Goal: Contribute content

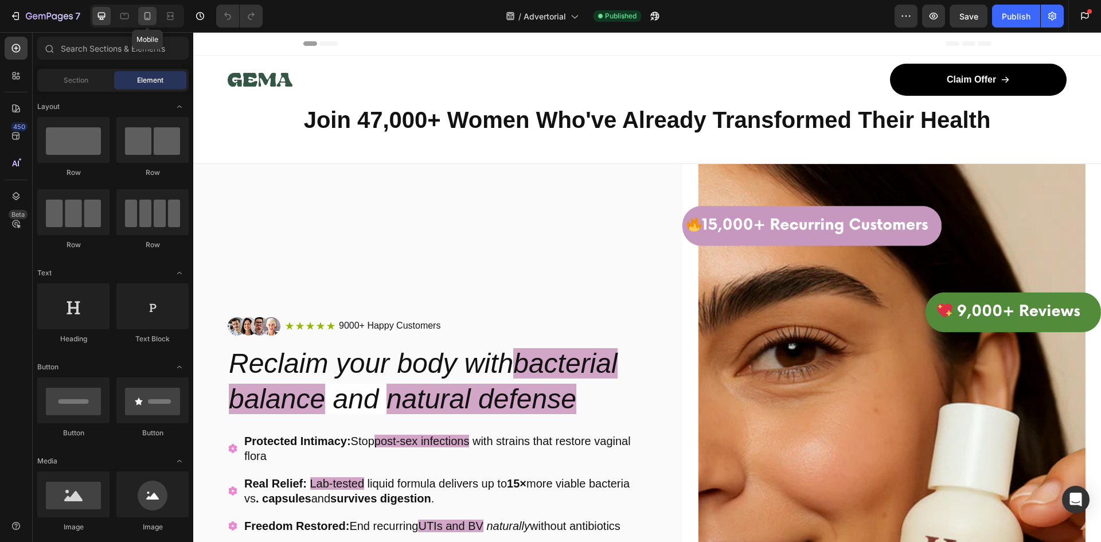
click at [146, 18] on icon at bounding box center [147, 15] width 11 height 11
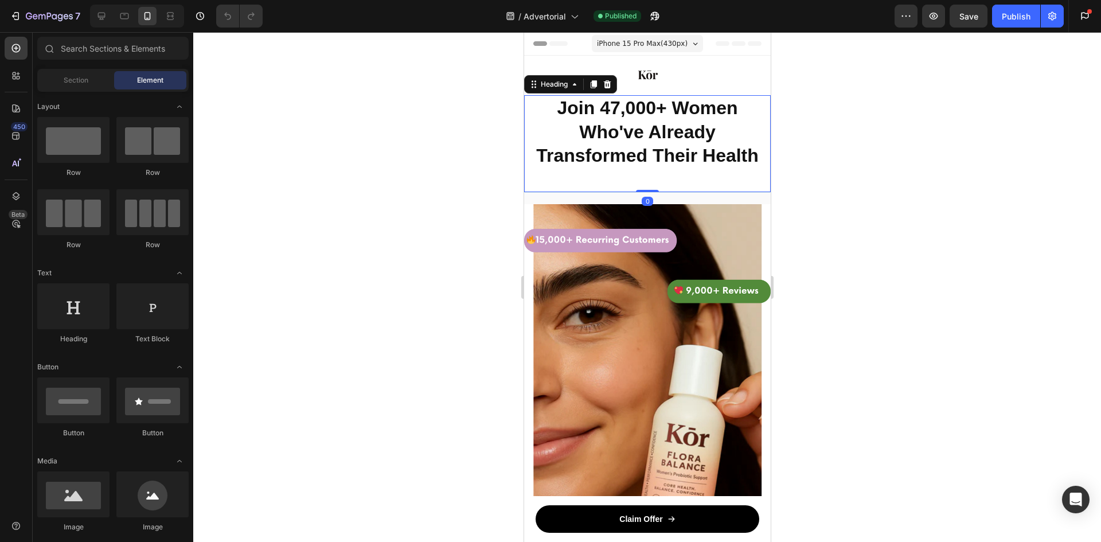
click at [586, 119] on h2 "Join 47,000+ Women Who've Already Transformed Their Health" at bounding box center [647, 132] width 247 height 74
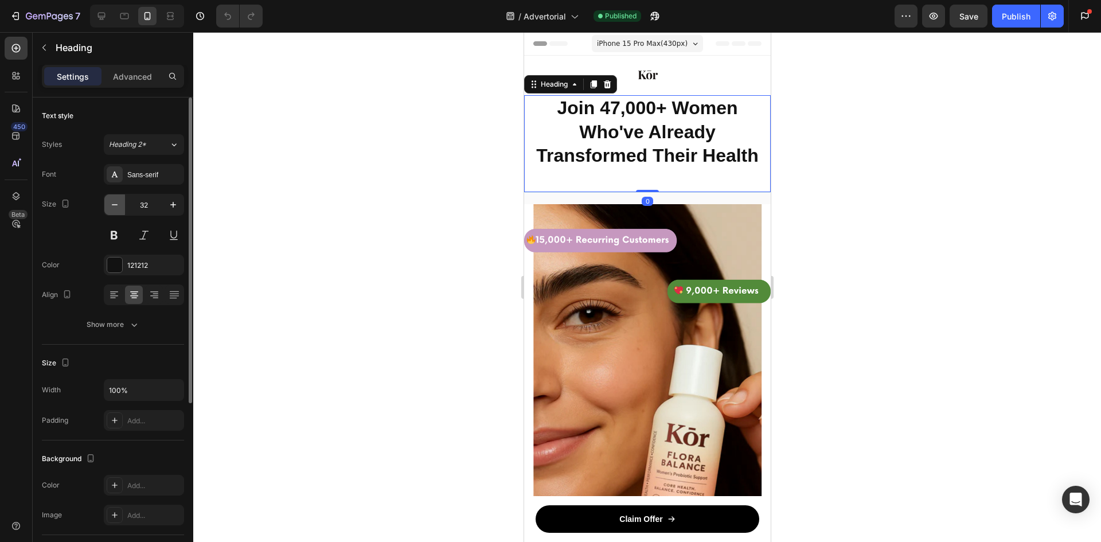
click at [123, 202] on button "button" at bounding box center [114, 204] width 21 height 21
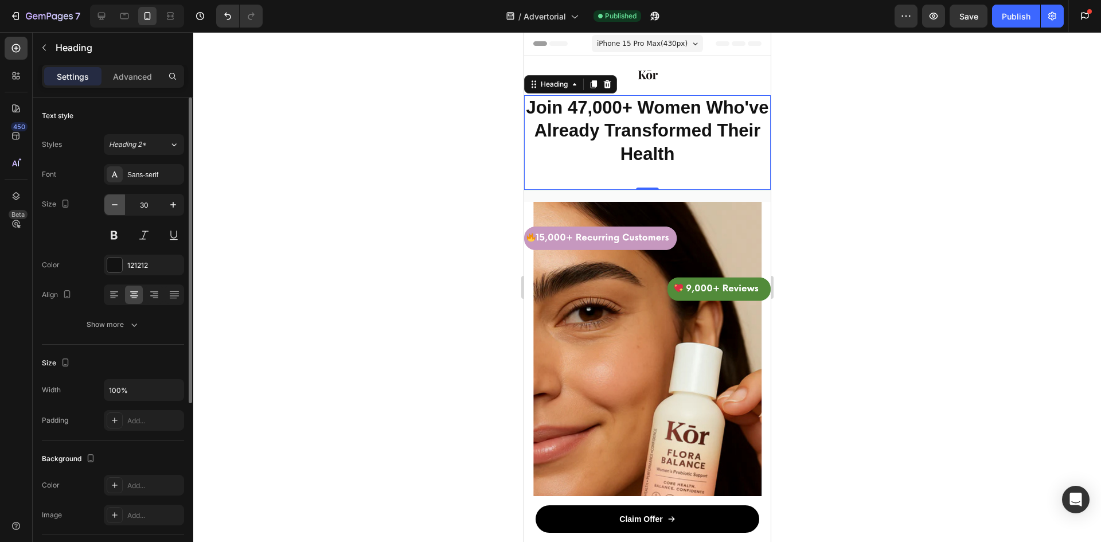
click at [123, 202] on button "button" at bounding box center [114, 204] width 21 height 21
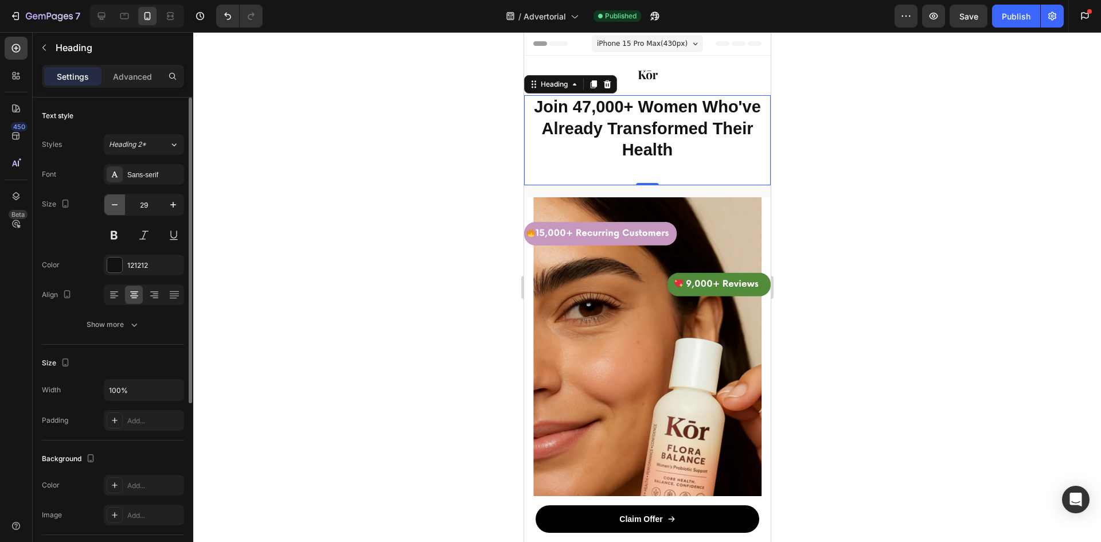
click at [123, 202] on button "button" at bounding box center [114, 204] width 21 height 21
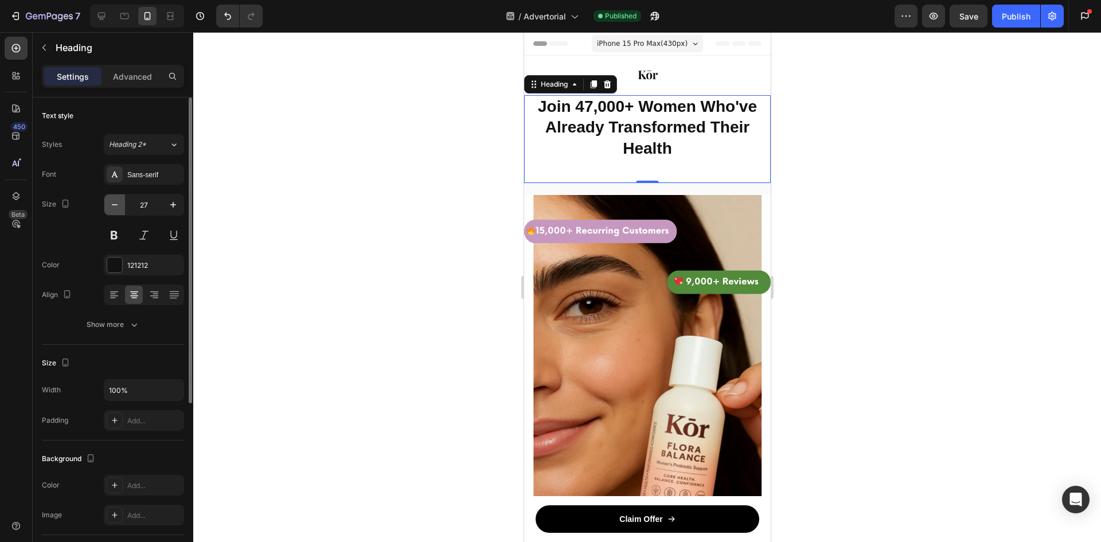
click at [123, 202] on button "button" at bounding box center [114, 204] width 21 height 21
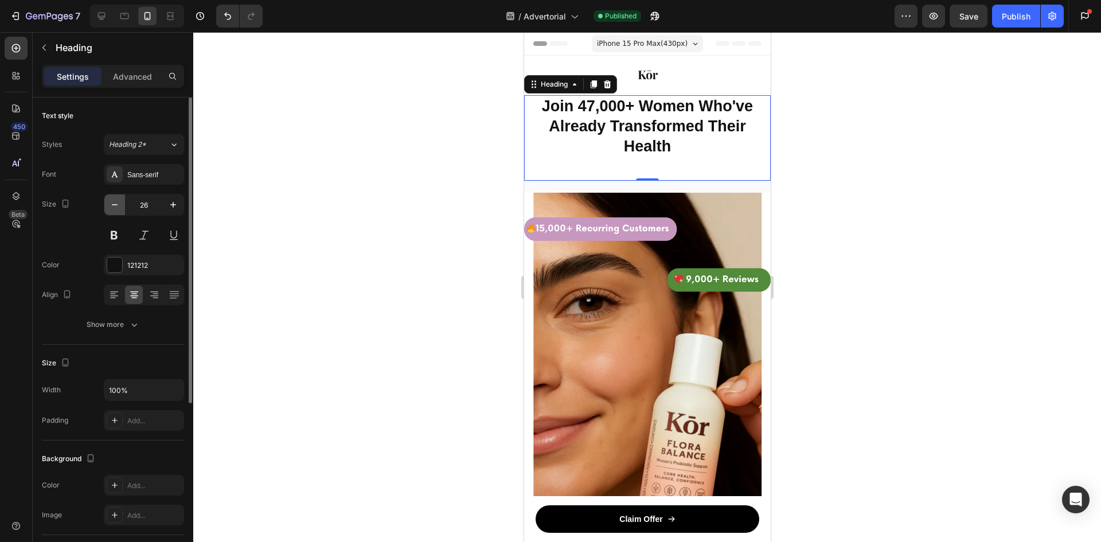
click at [123, 202] on button "button" at bounding box center [114, 204] width 21 height 21
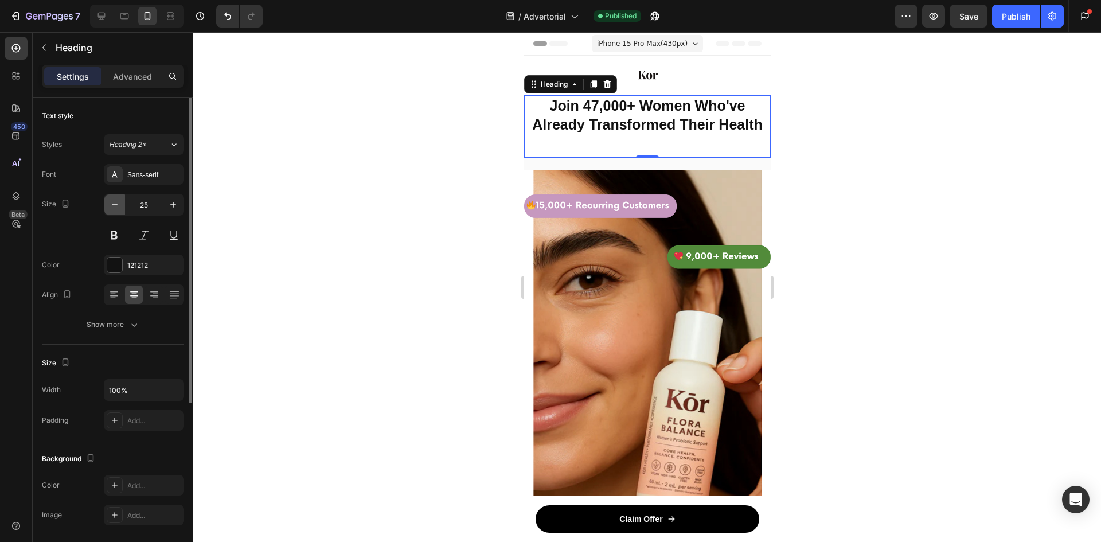
click at [121, 206] on button "button" at bounding box center [114, 204] width 21 height 21
click at [120, 206] on button "button" at bounding box center [114, 204] width 21 height 21
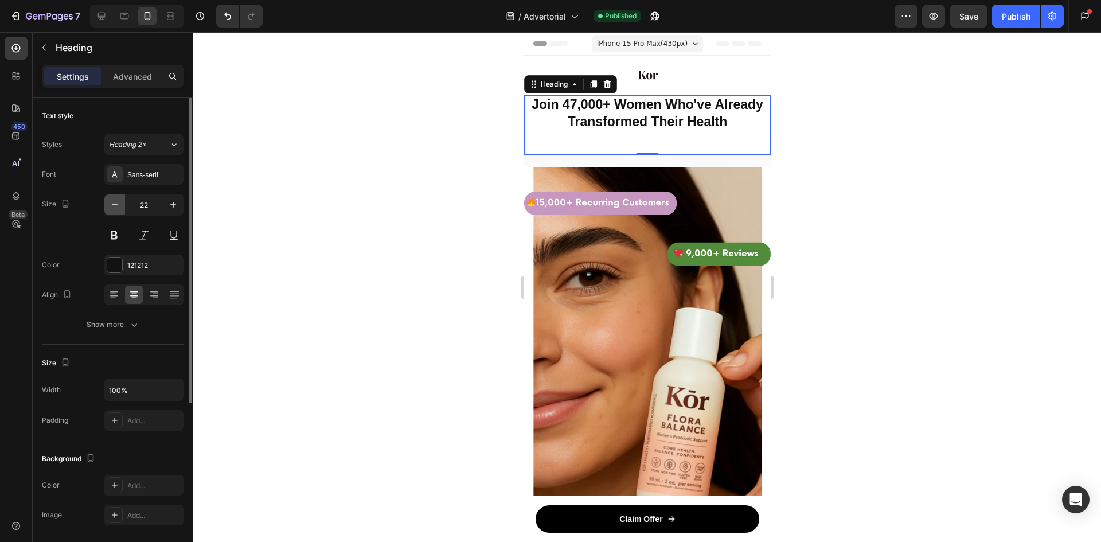
click at [120, 206] on button "button" at bounding box center [114, 204] width 21 height 21
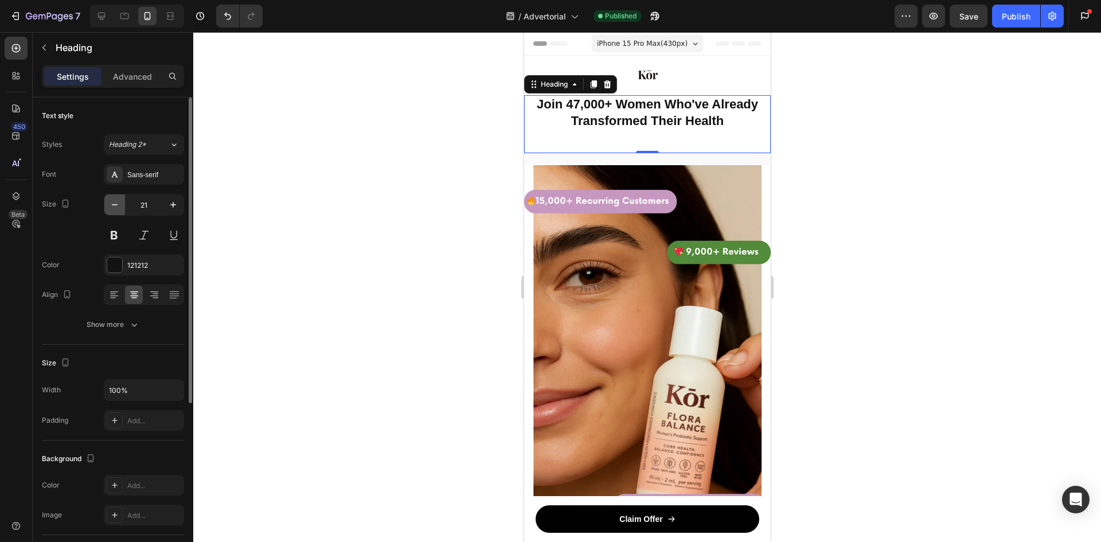
click at [121, 206] on button "button" at bounding box center [114, 204] width 21 height 21
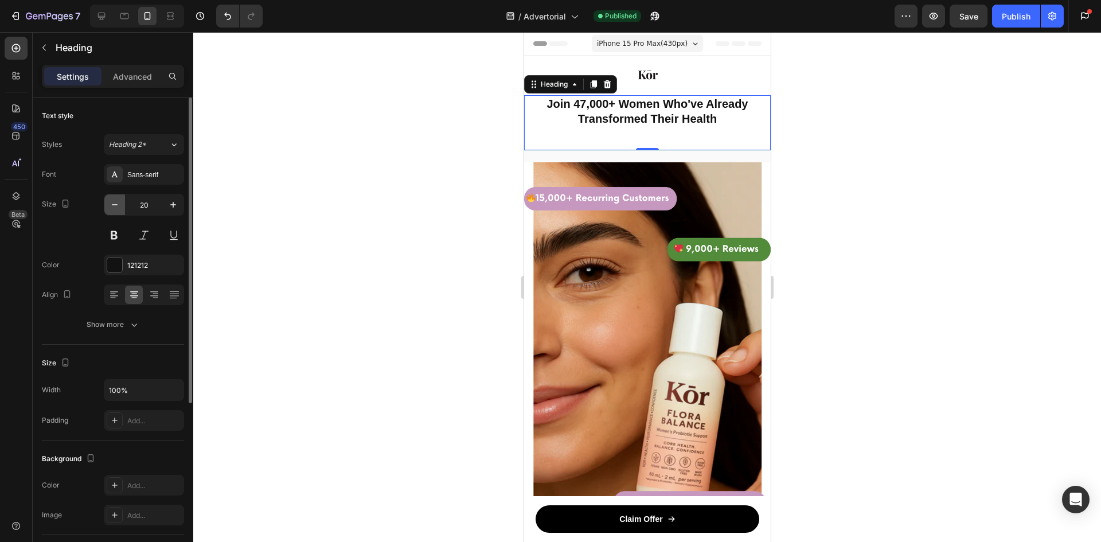
click at [124, 205] on button "button" at bounding box center [114, 204] width 21 height 21
type input "19"
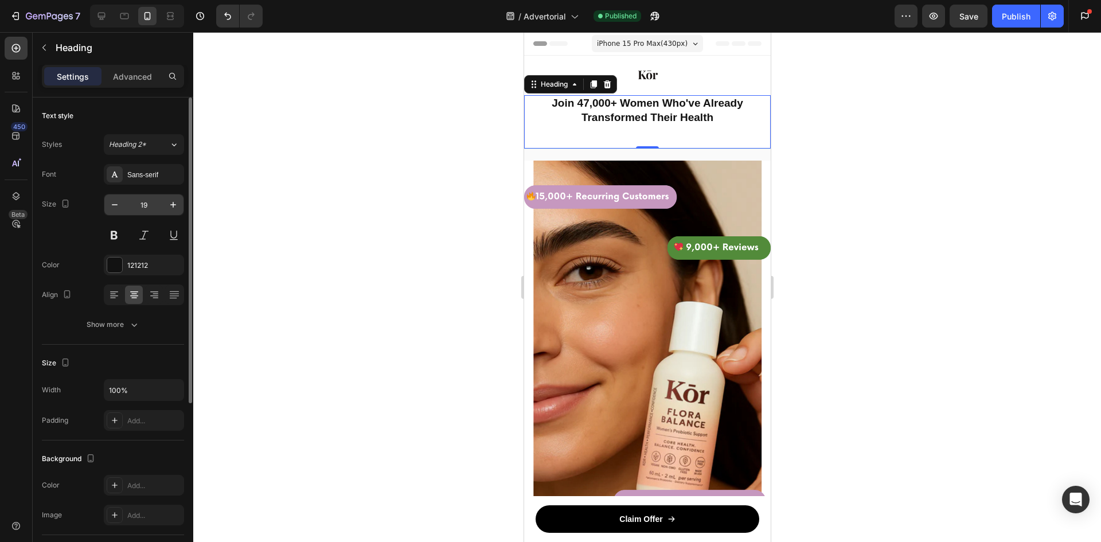
click at [127, 203] on input "19" at bounding box center [144, 204] width 38 height 21
click at [646, 132] on div "Join 47,000+ Women Who've Already Transformed Their Health Heading 0" at bounding box center [647, 121] width 247 height 53
click at [664, 139] on div "Join 47,000+ Women Who've Already Transformed Their Health Heading 0" at bounding box center [647, 121] width 247 height 53
click at [844, 145] on div at bounding box center [647, 287] width 908 height 510
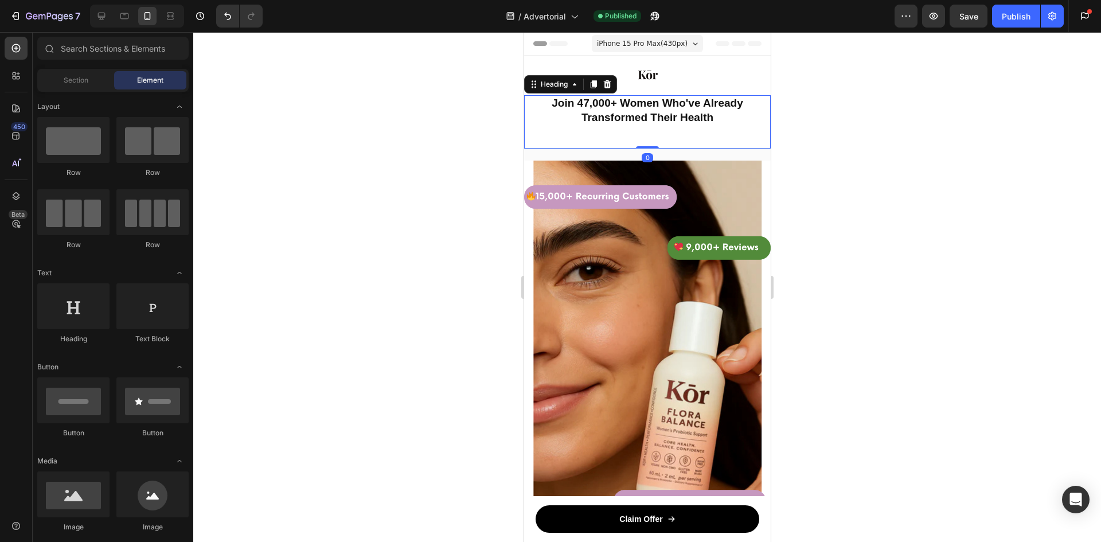
click at [756, 119] on h2 "Join 47,000+ Women Who've Already Transformed Their Health" at bounding box center [647, 110] width 247 height 30
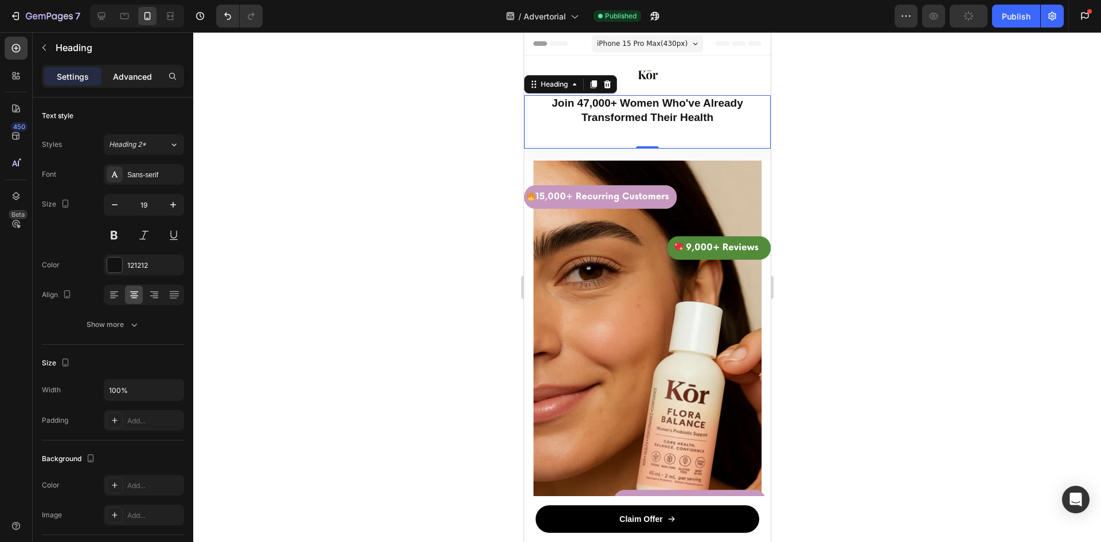
click at [141, 73] on p "Advanced" at bounding box center [132, 77] width 39 height 12
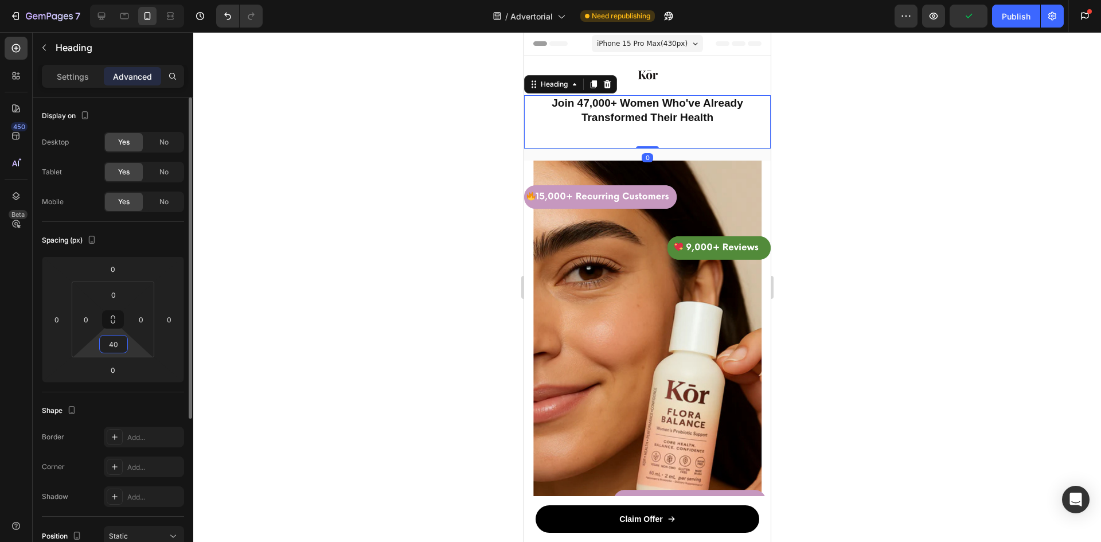
click at [114, 348] on input "40" at bounding box center [113, 343] width 23 height 17
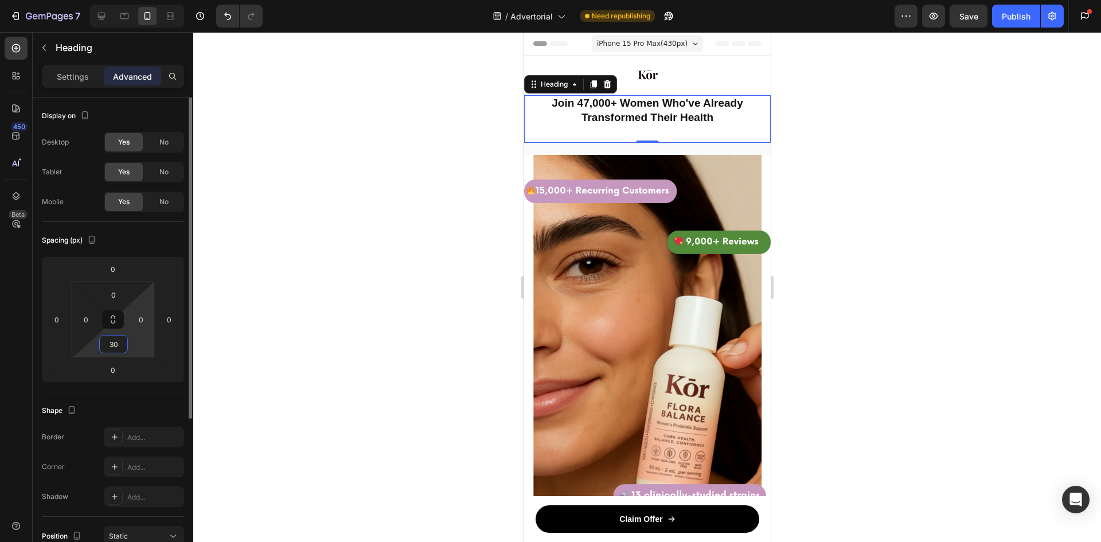
type input "3"
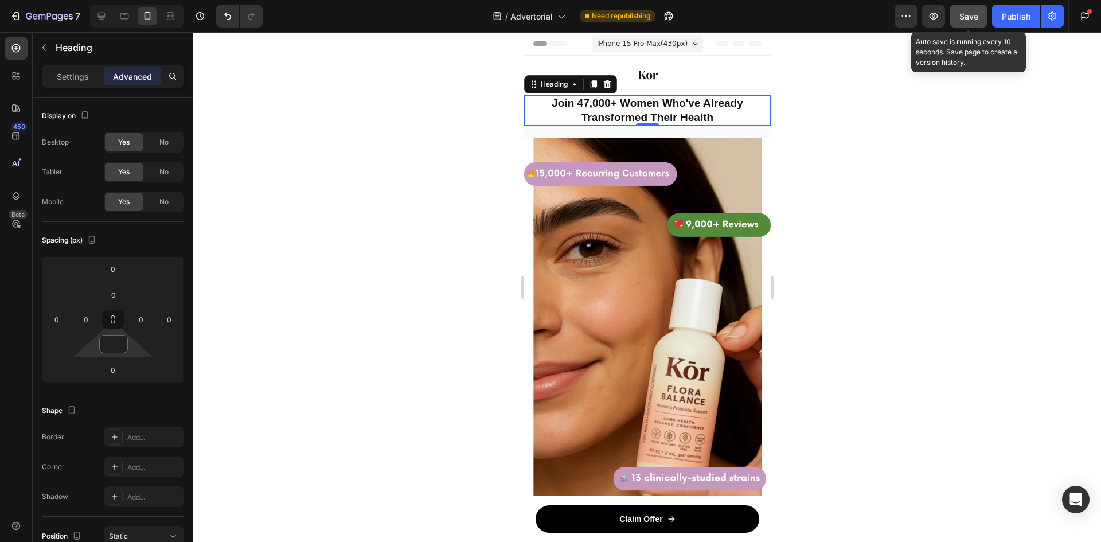
type input "0"
click at [969, 9] on button "Save" at bounding box center [969, 16] width 38 height 23
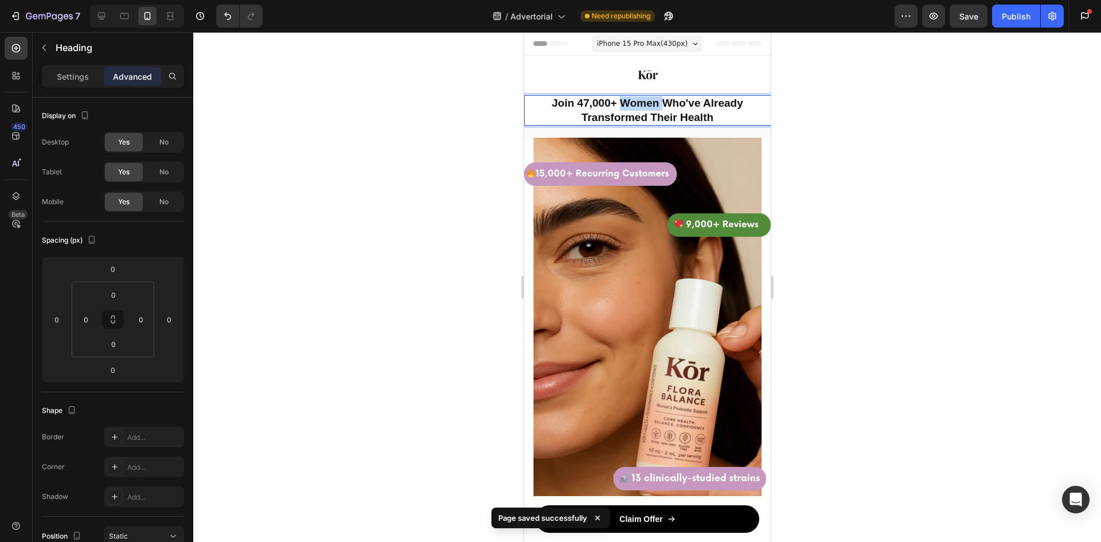
click at [615, 108] on strong "Join 47,000+ Women Who've Already Transformed Their Health" at bounding box center [646, 110] width 191 height 26
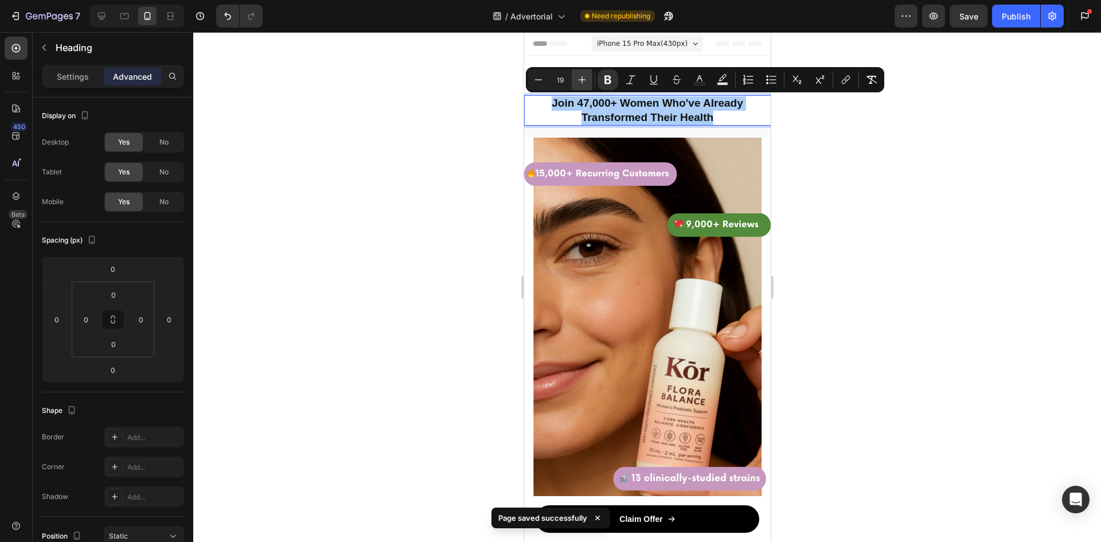
click at [582, 77] on icon "Editor contextual toolbar" at bounding box center [582, 79] width 7 height 7
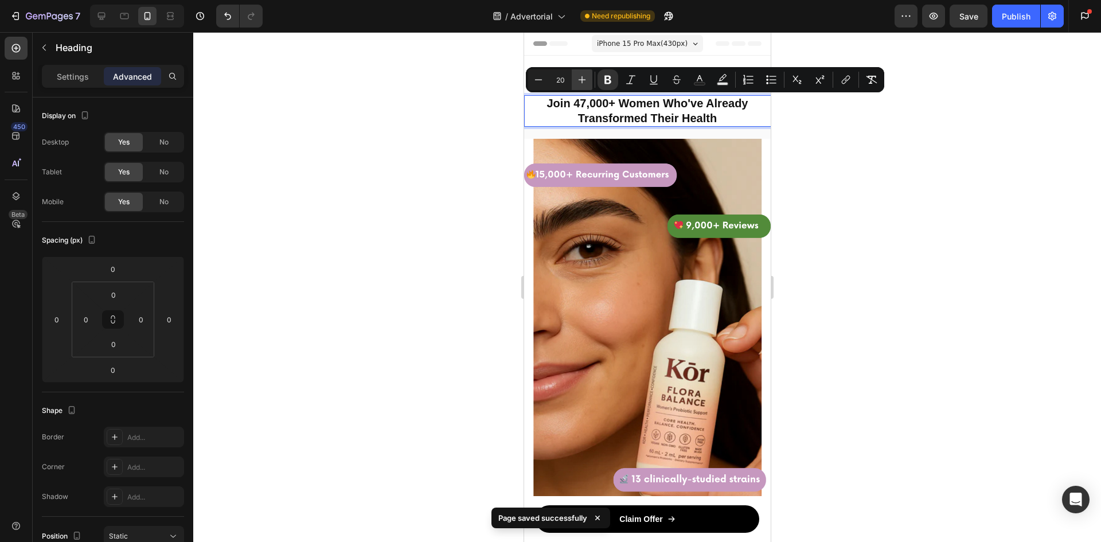
click at [582, 77] on icon "Editor contextual toolbar" at bounding box center [582, 79] width 7 height 7
type input "21"
click at [904, 198] on div at bounding box center [647, 287] width 908 height 510
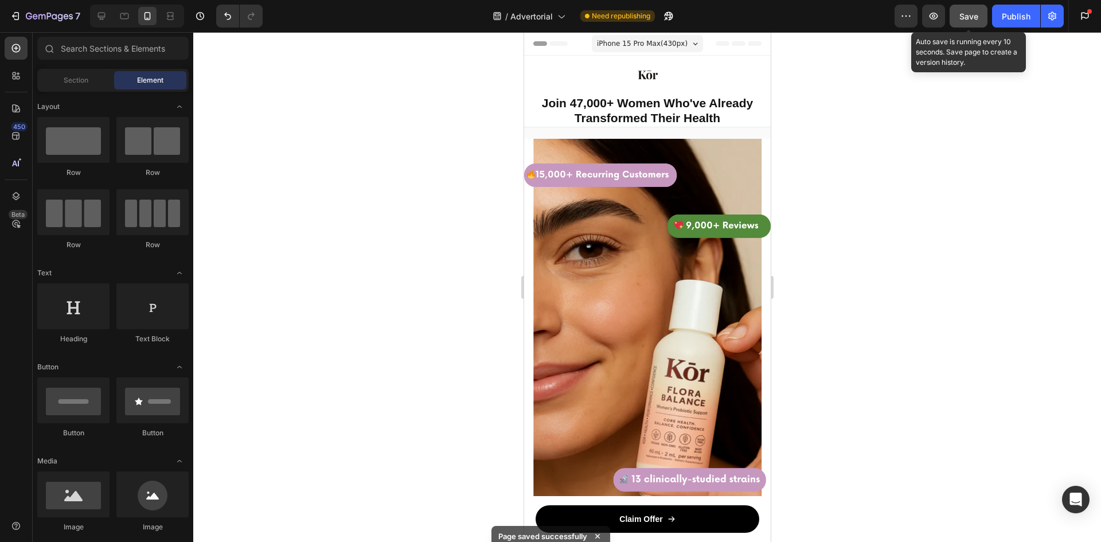
click at [973, 21] on div "Save" at bounding box center [968, 16] width 19 height 12
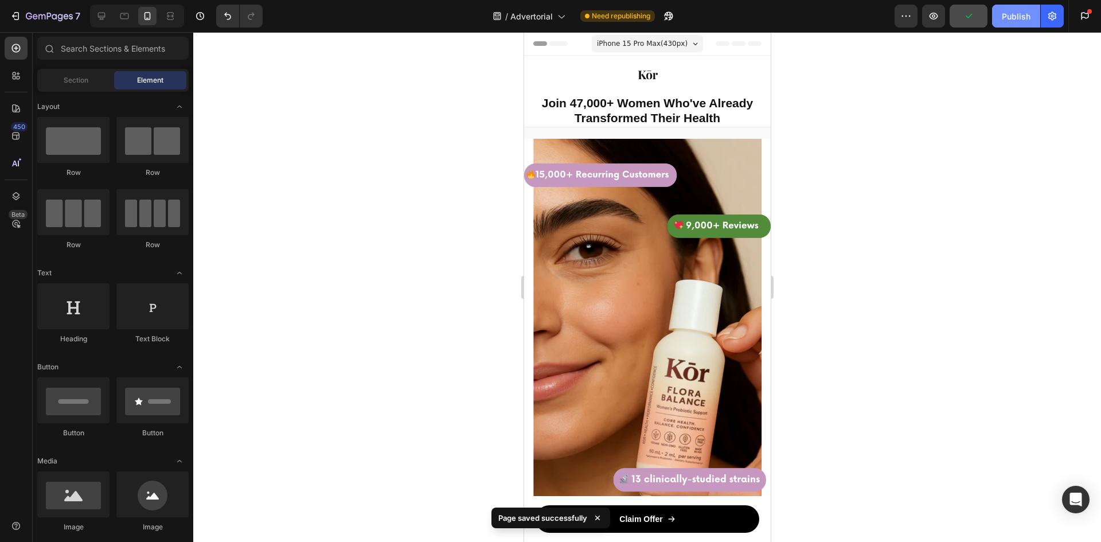
click at [1022, 13] on div "Publish" at bounding box center [1016, 16] width 29 height 12
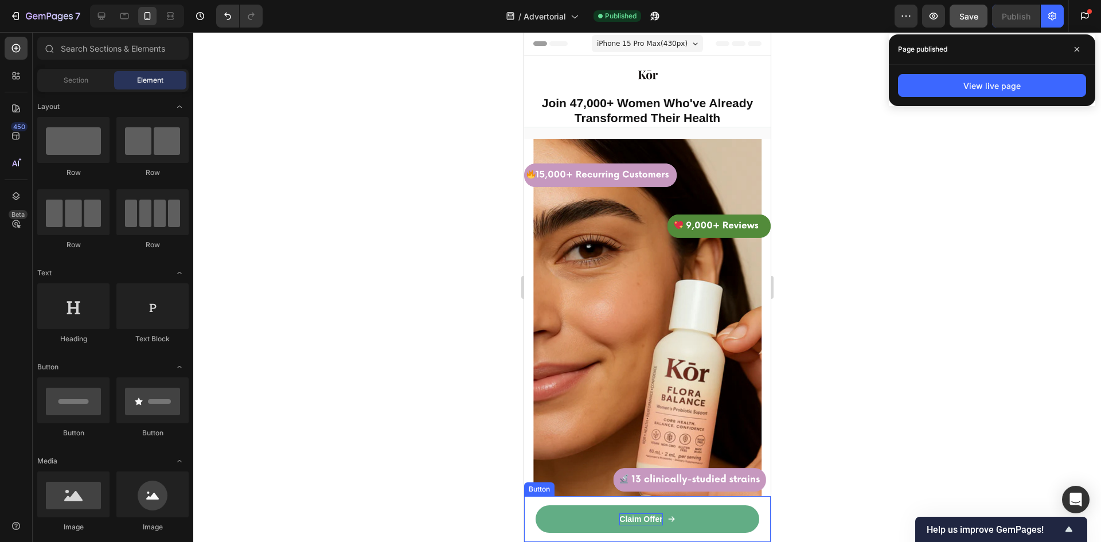
click at [626, 520] on p "Claim Offer" at bounding box center [640, 519] width 43 height 12
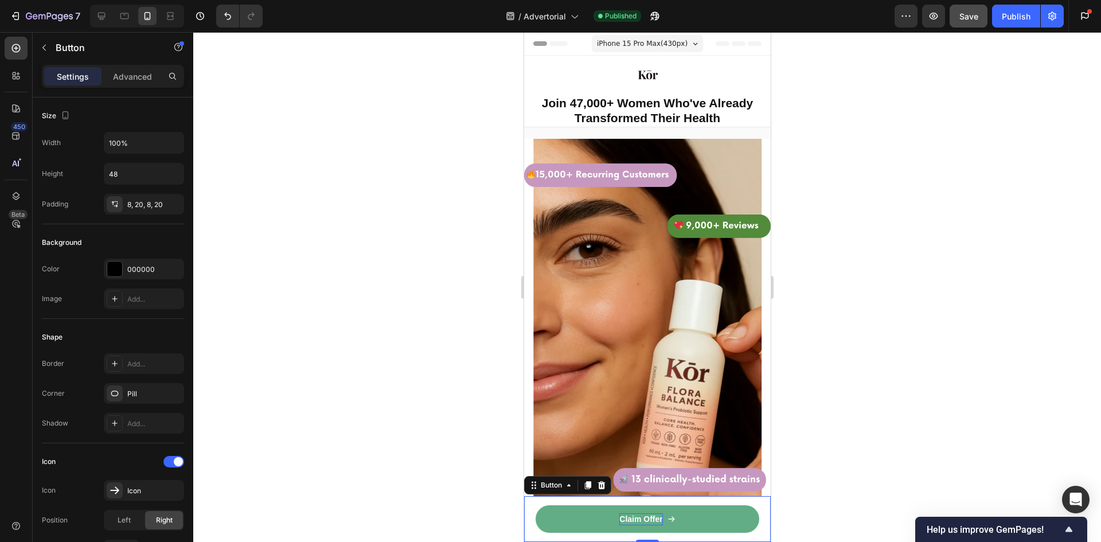
click at [626, 520] on p "Claim Offer" at bounding box center [640, 519] width 43 height 12
click at [635, 521] on p "Claim Offer" at bounding box center [640, 519] width 43 height 12
